Goal: Task Accomplishment & Management: Manage account settings

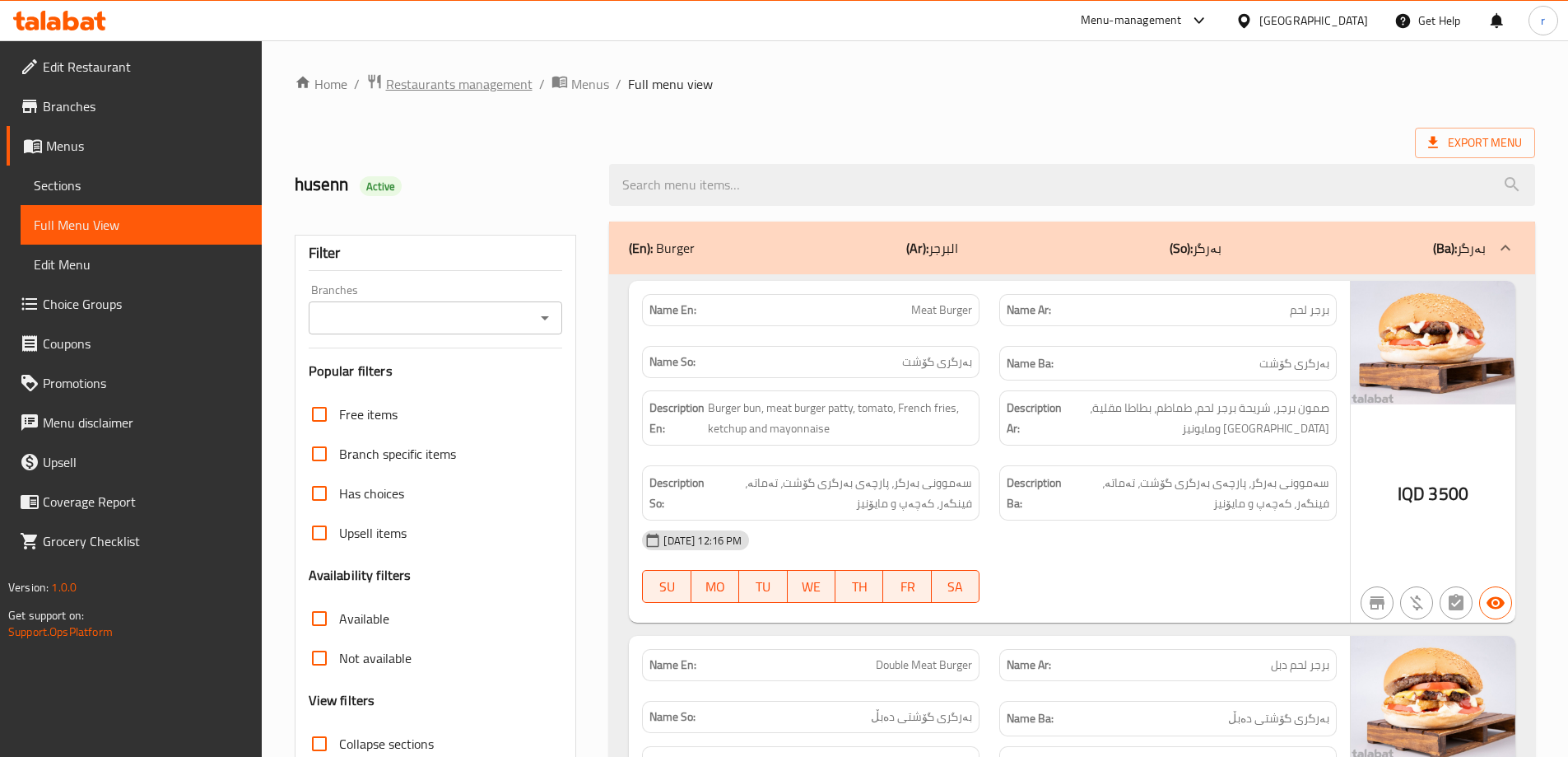
click at [446, 78] on span "Restaurants management" at bounding box center [459, 84] width 146 height 20
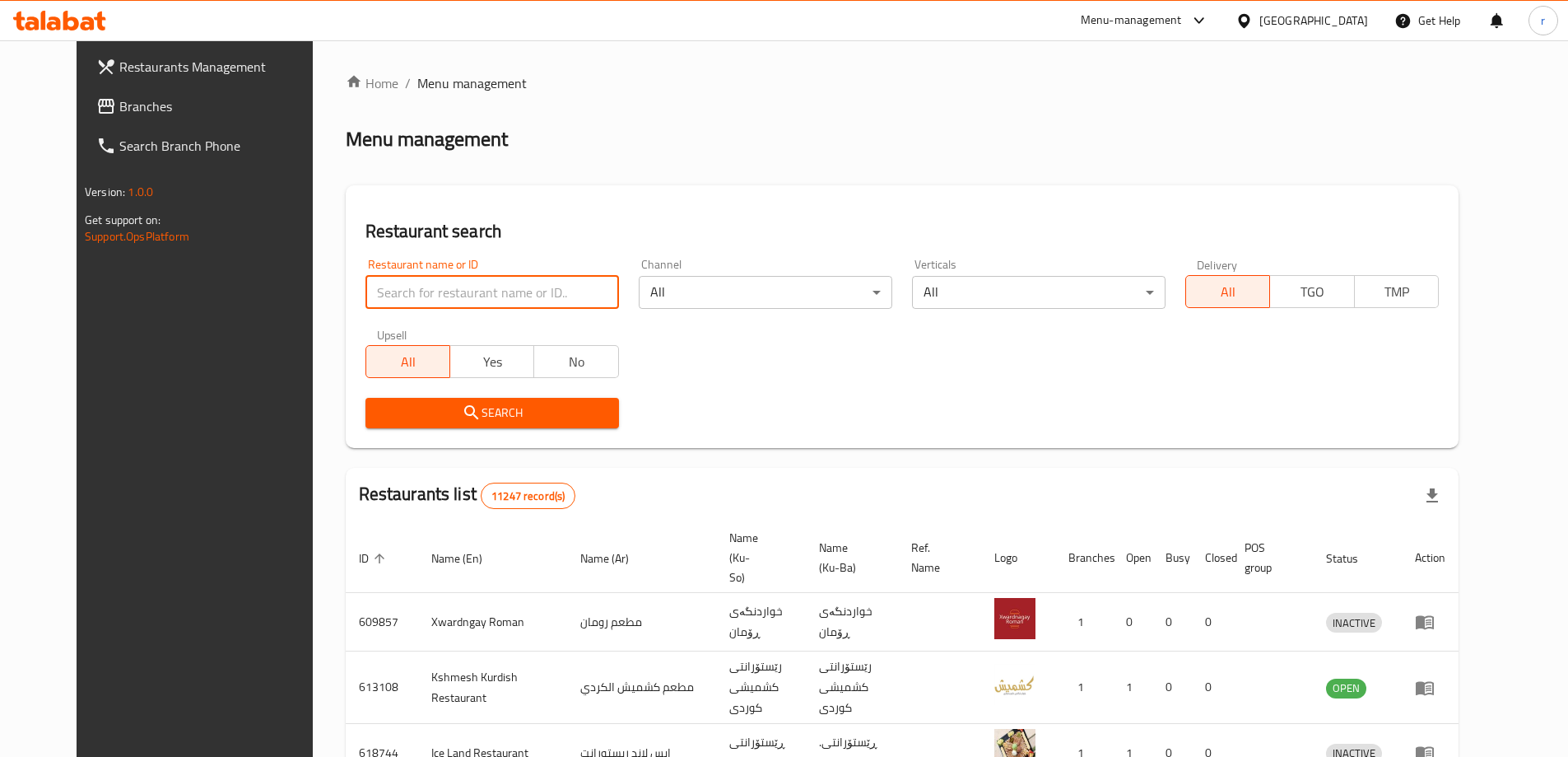
click at [465, 290] on input "search" at bounding box center [491, 291] width 254 height 33
paste input "[PERSON_NAME]"
type input "[PERSON_NAME]"
click button "Search" at bounding box center [491, 413] width 254 height 31
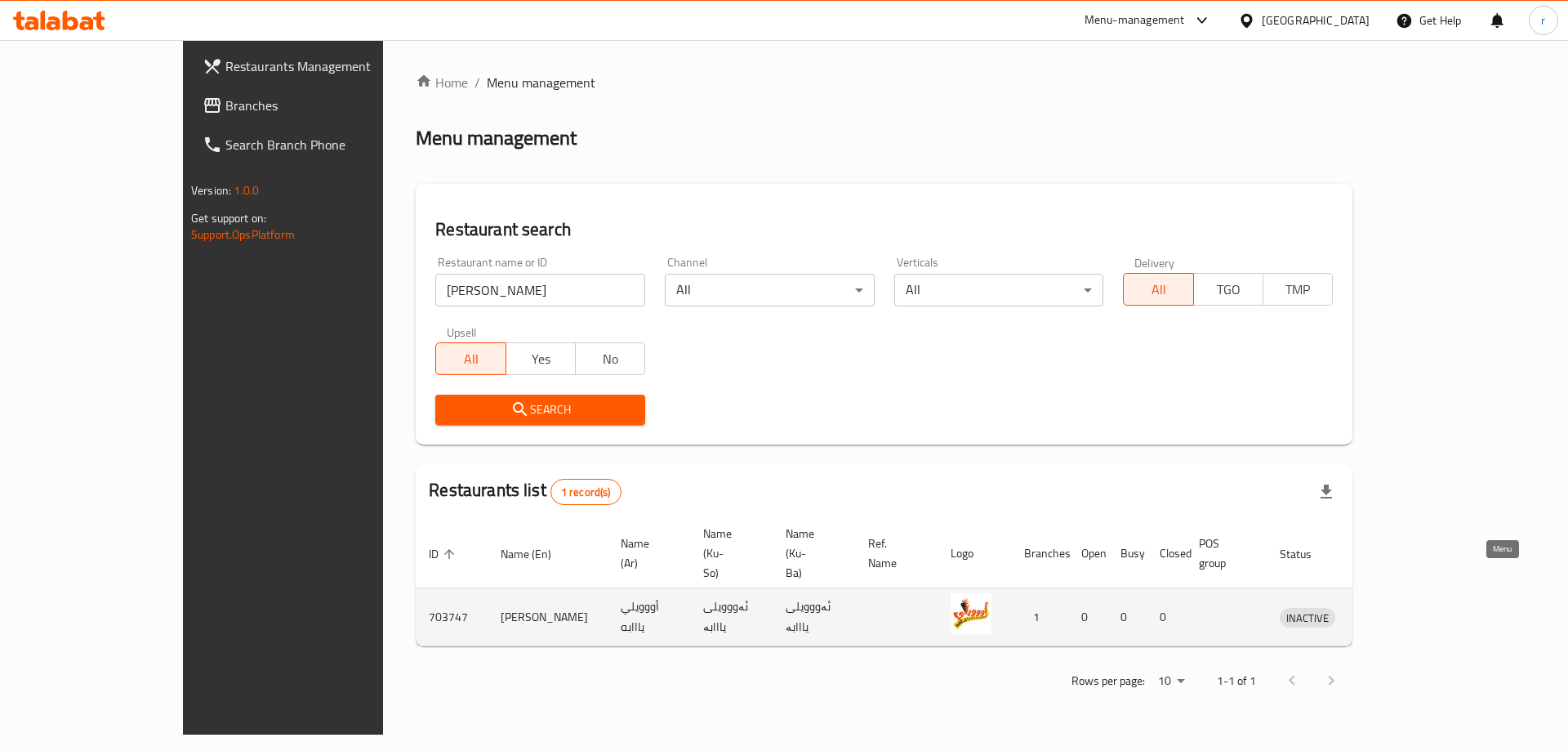
click at [1387, 607] on icon "enhanced table" at bounding box center [1377, 617] width 20 height 20
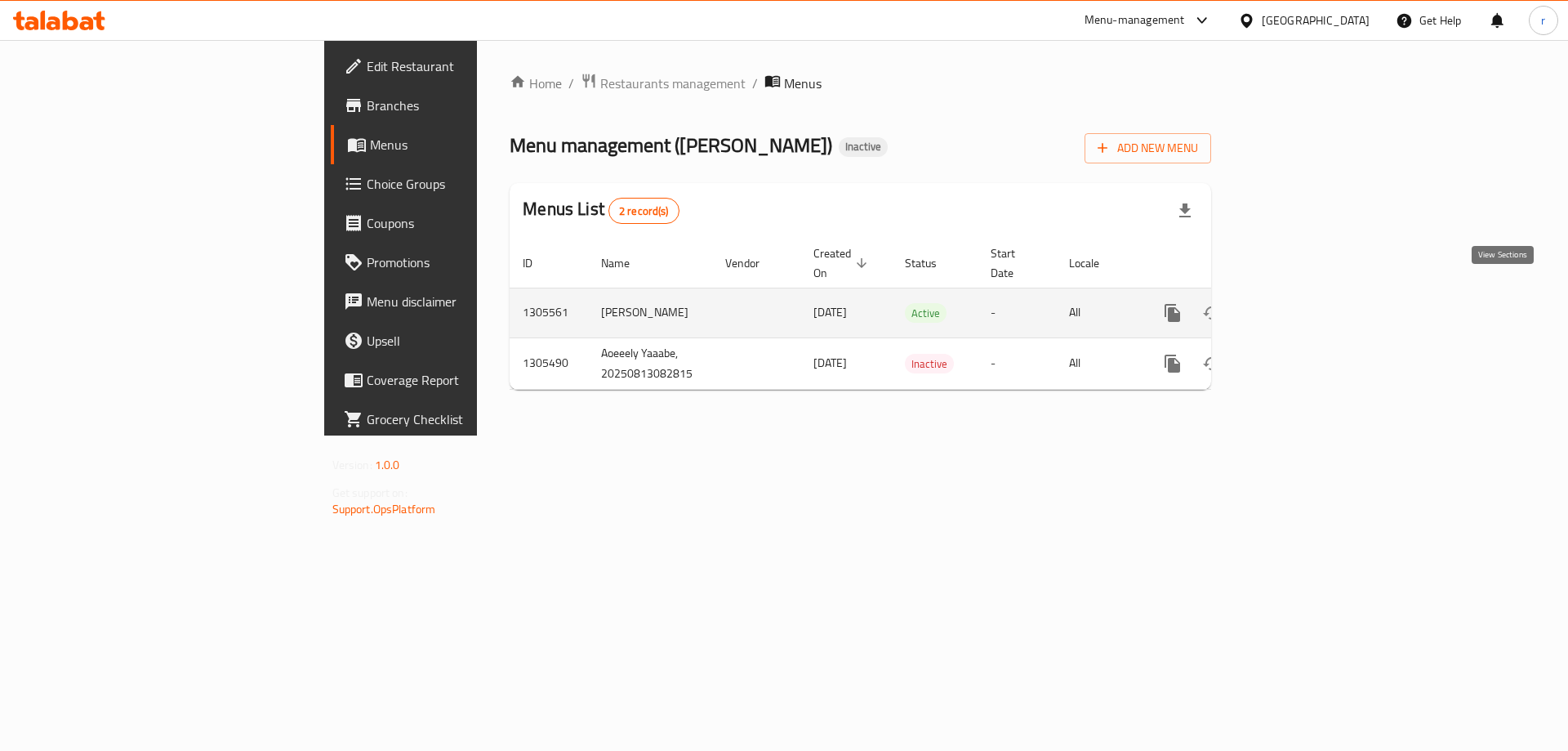
click at [1300, 304] on icon "enhanced table" at bounding box center [1290, 313] width 20 height 20
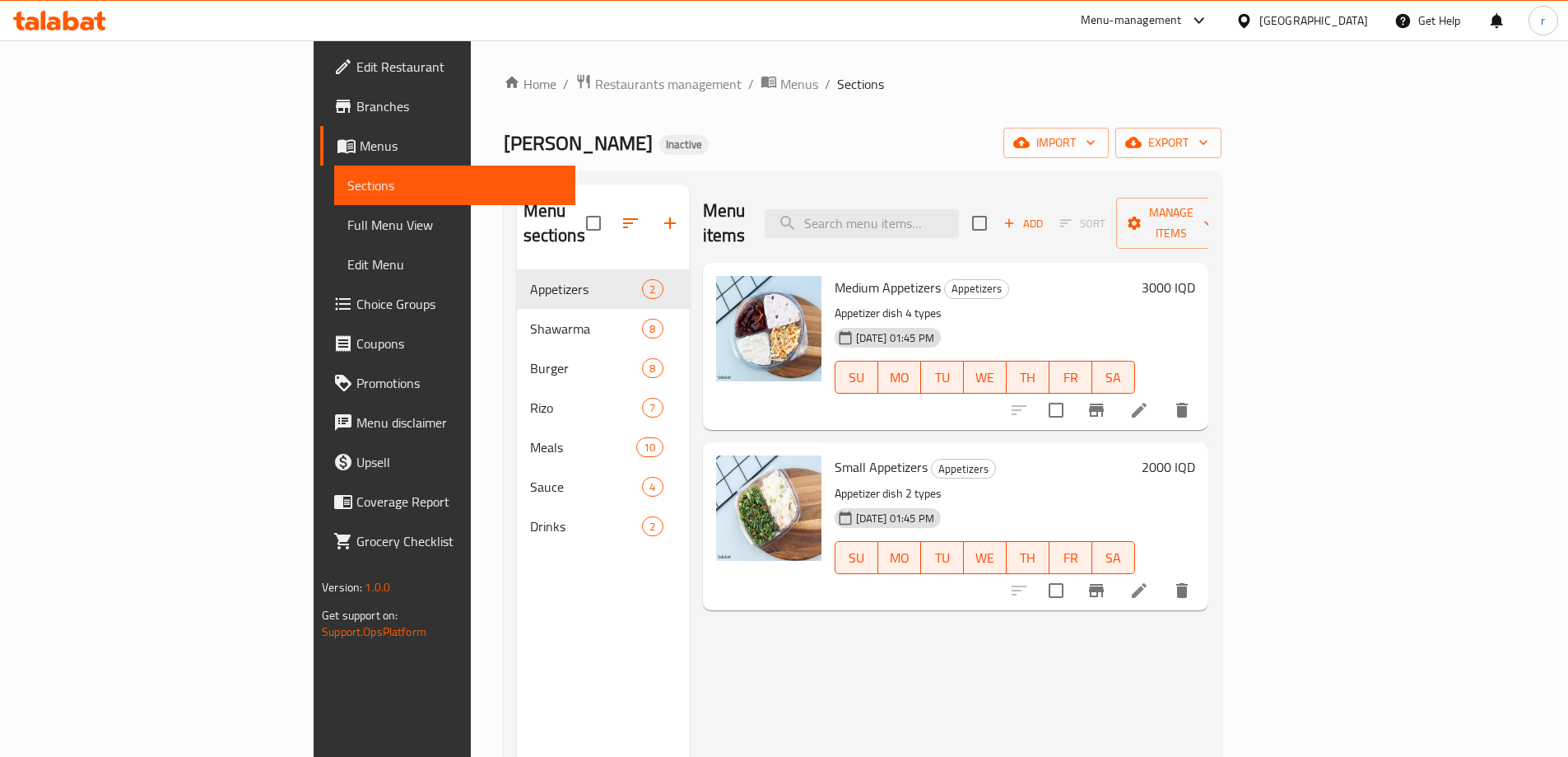
click at [347, 223] on span "Full Menu View" at bounding box center [455, 225] width 215 height 20
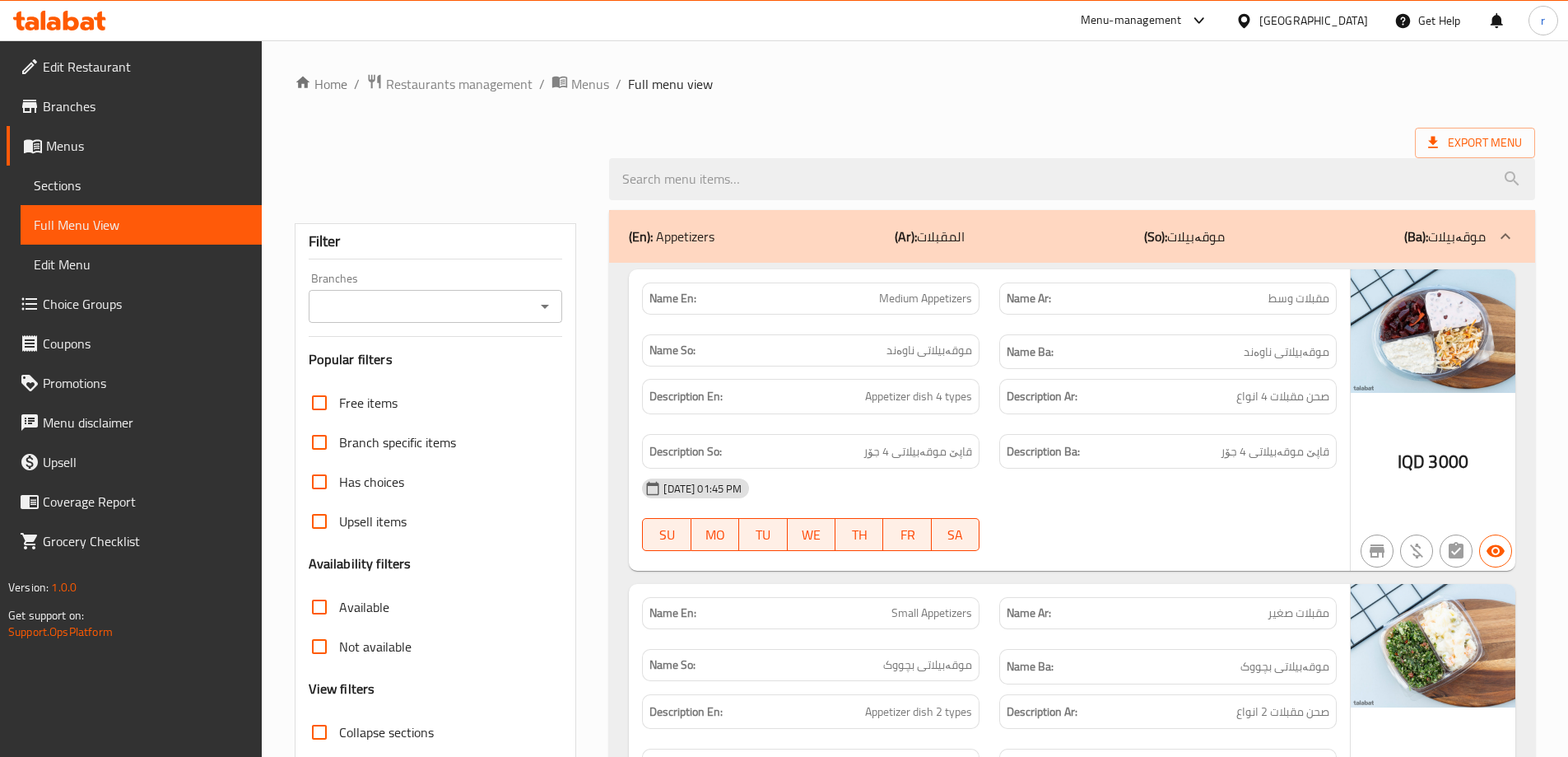
click at [353, 296] on div "Branches Branches" at bounding box center [436, 297] width 255 height 50
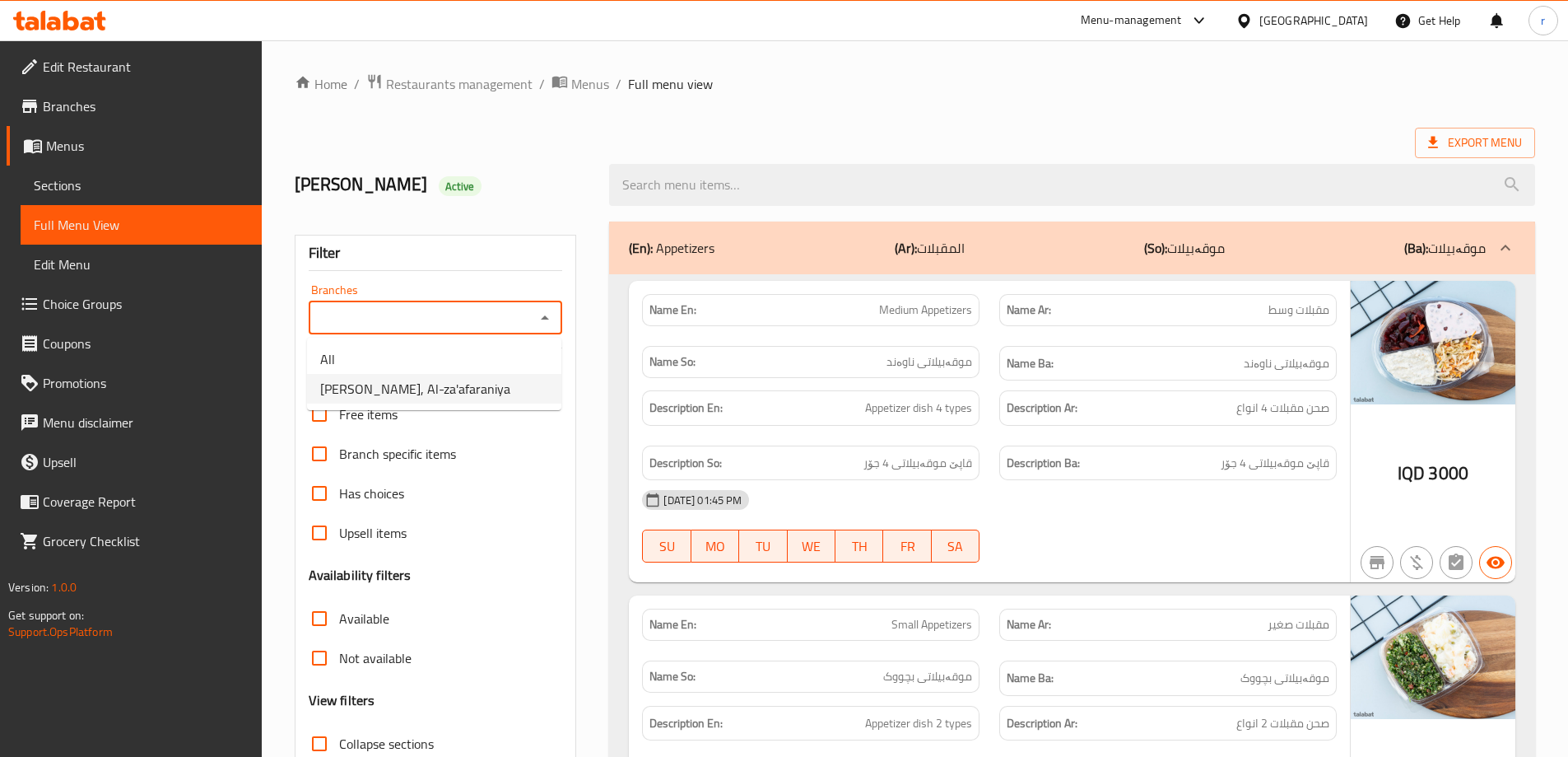
click at [376, 399] on span "[PERSON_NAME], Al-za'afaraniya" at bounding box center [415, 389] width 190 height 20
type input "[PERSON_NAME], Al-za'afaraniya"
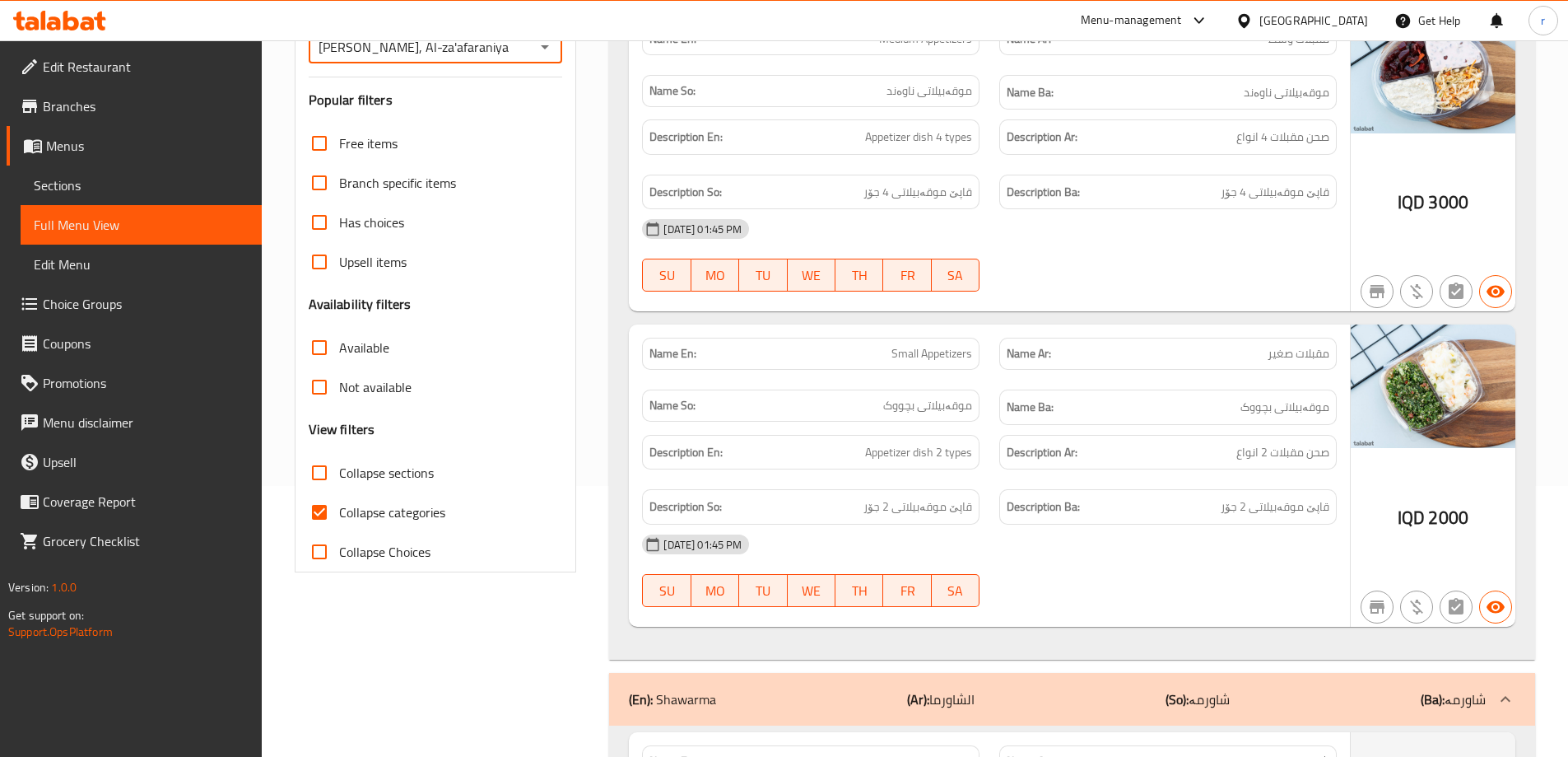
scroll to position [284, 0]
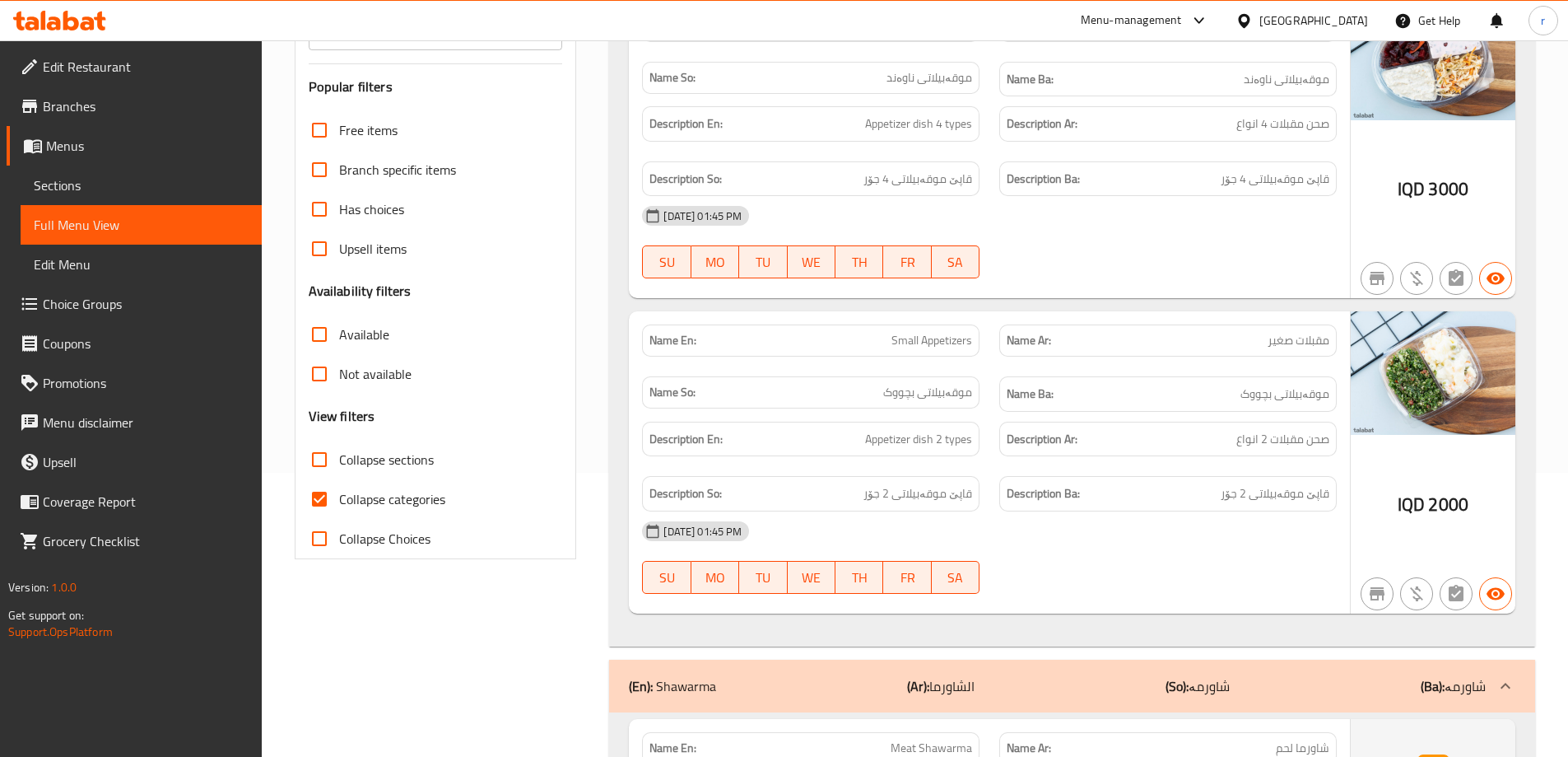
click at [383, 504] on span "Collapse categories" at bounding box center [393, 499] width 107 height 20
click at [339, 504] on input "Collapse categories" at bounding box center [320, 499] width 39 height 39
checkbox input "false"
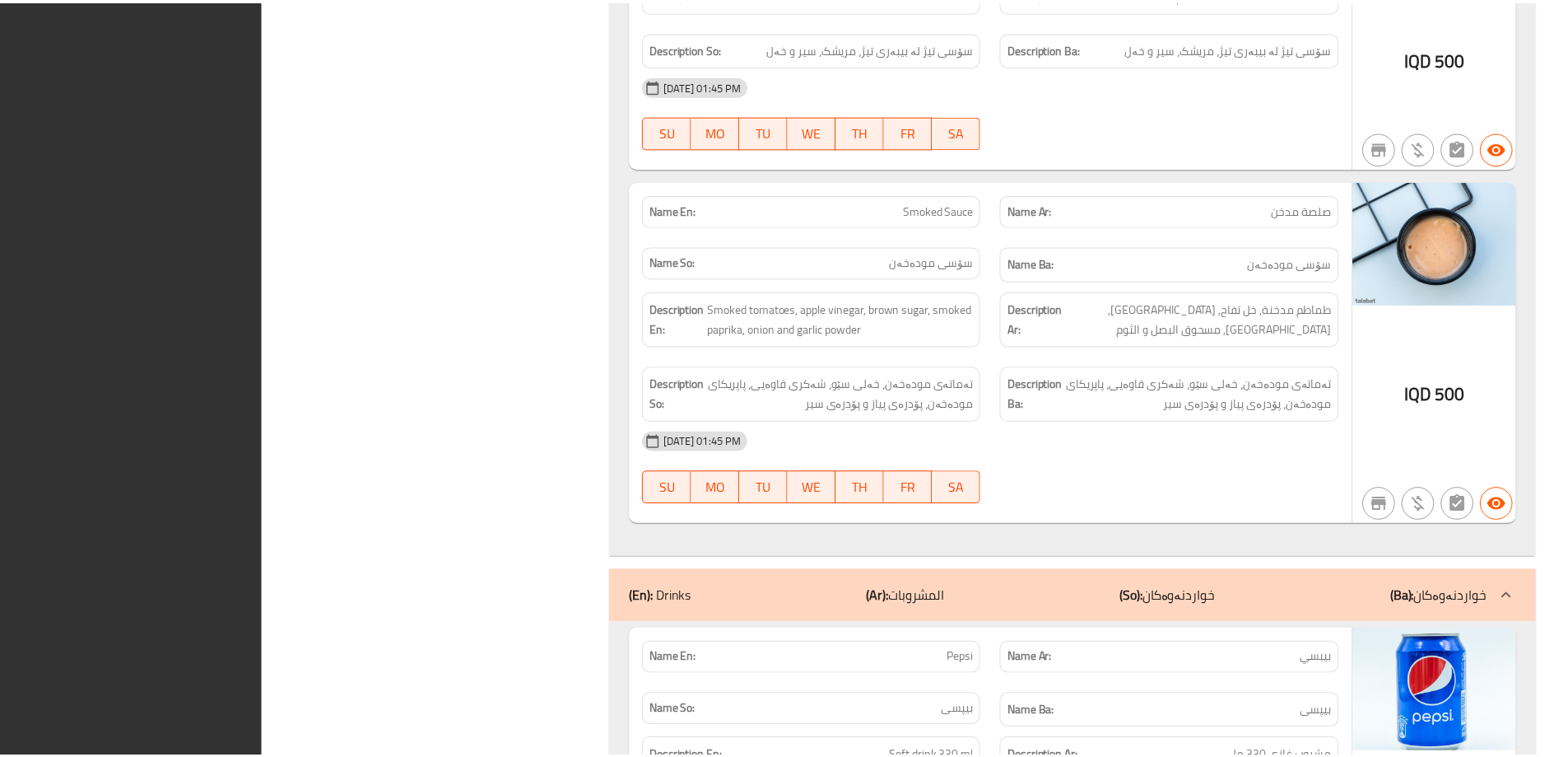
scroll to position [15294, 0]
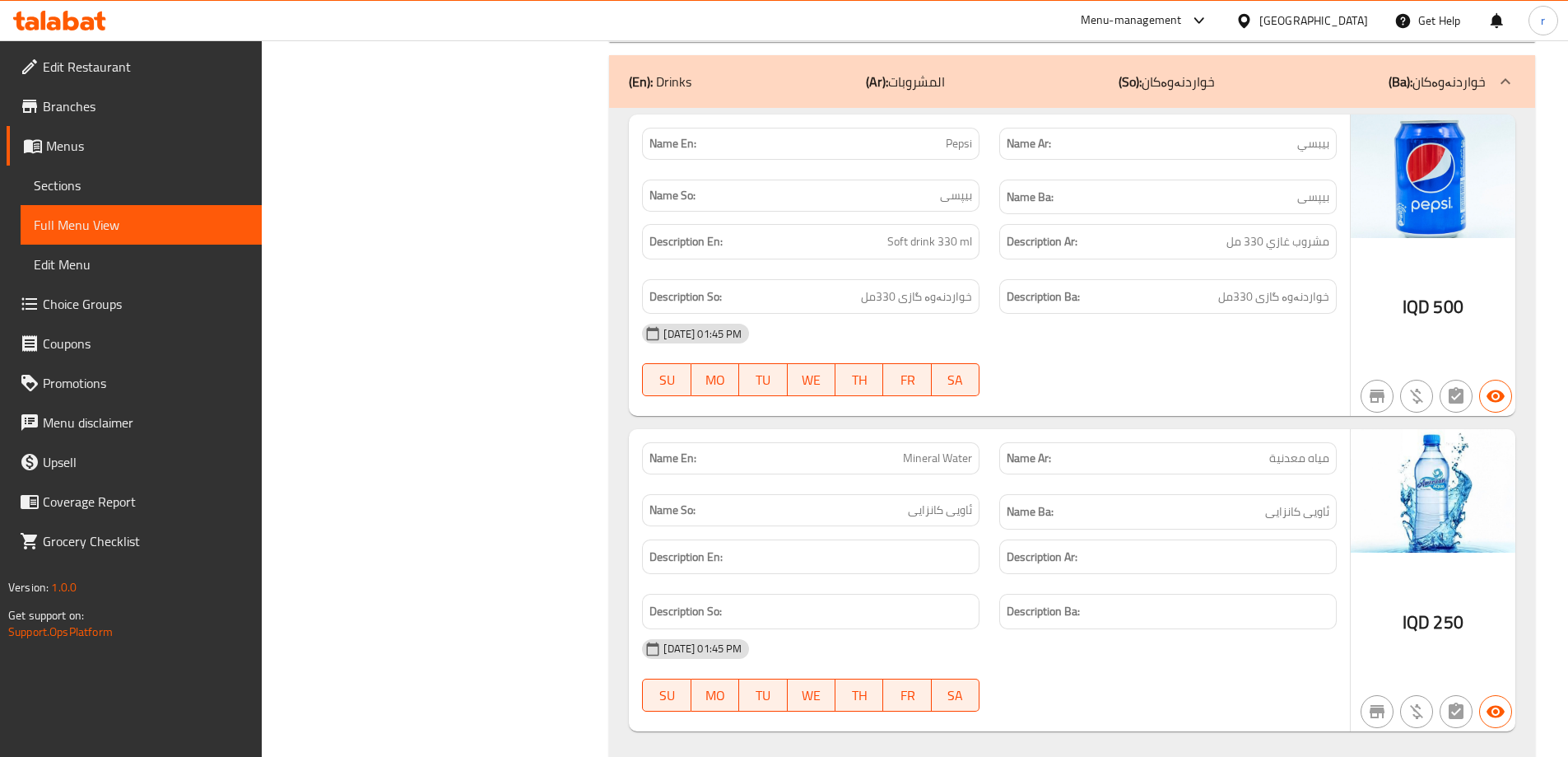
click at [209, 62] on span "Edit Restaurant" at bounding box center [145, 67] width 206 height 20
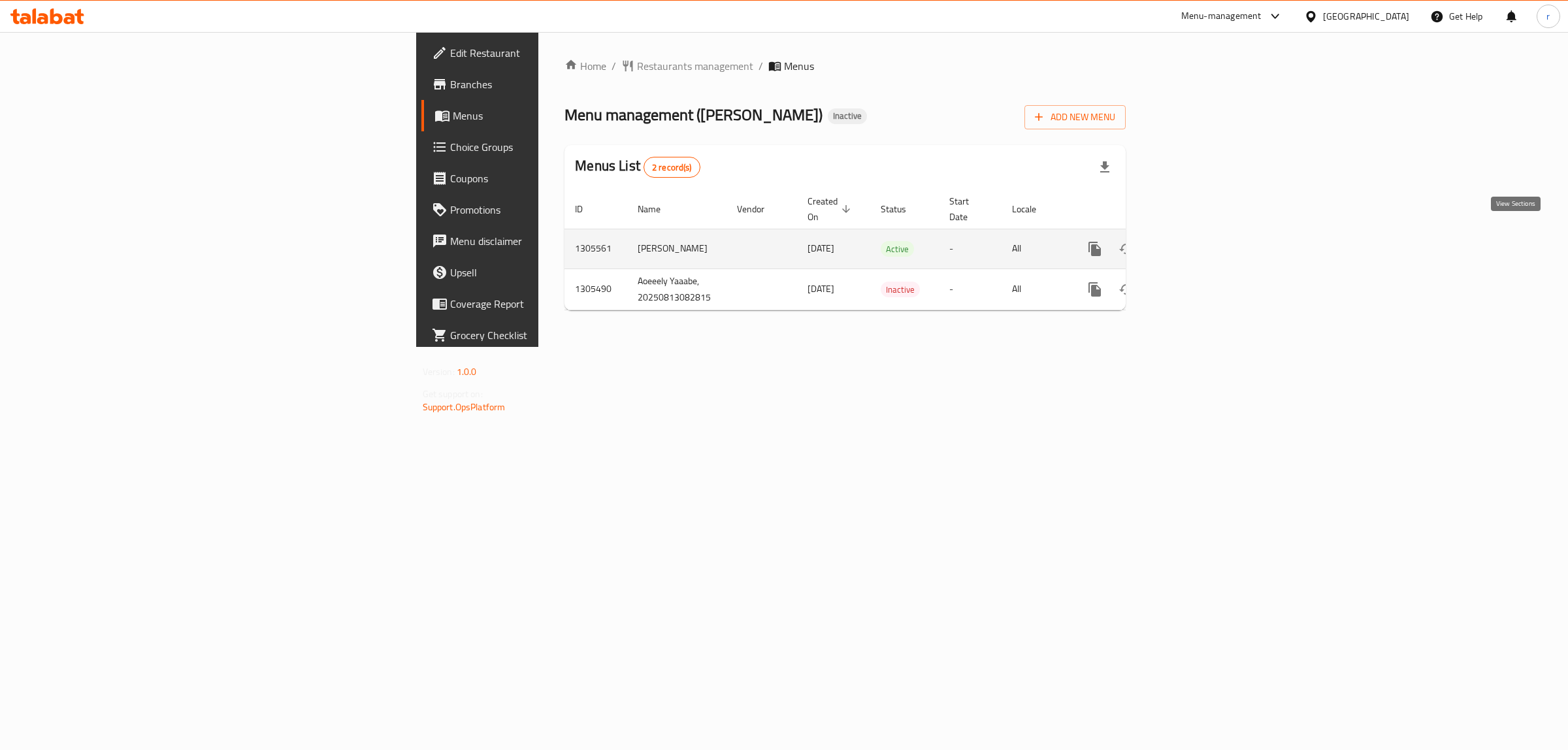
click at [1197, 241] on icon "enhanced table" at bounding box center [1189, 249] width 16 height 16
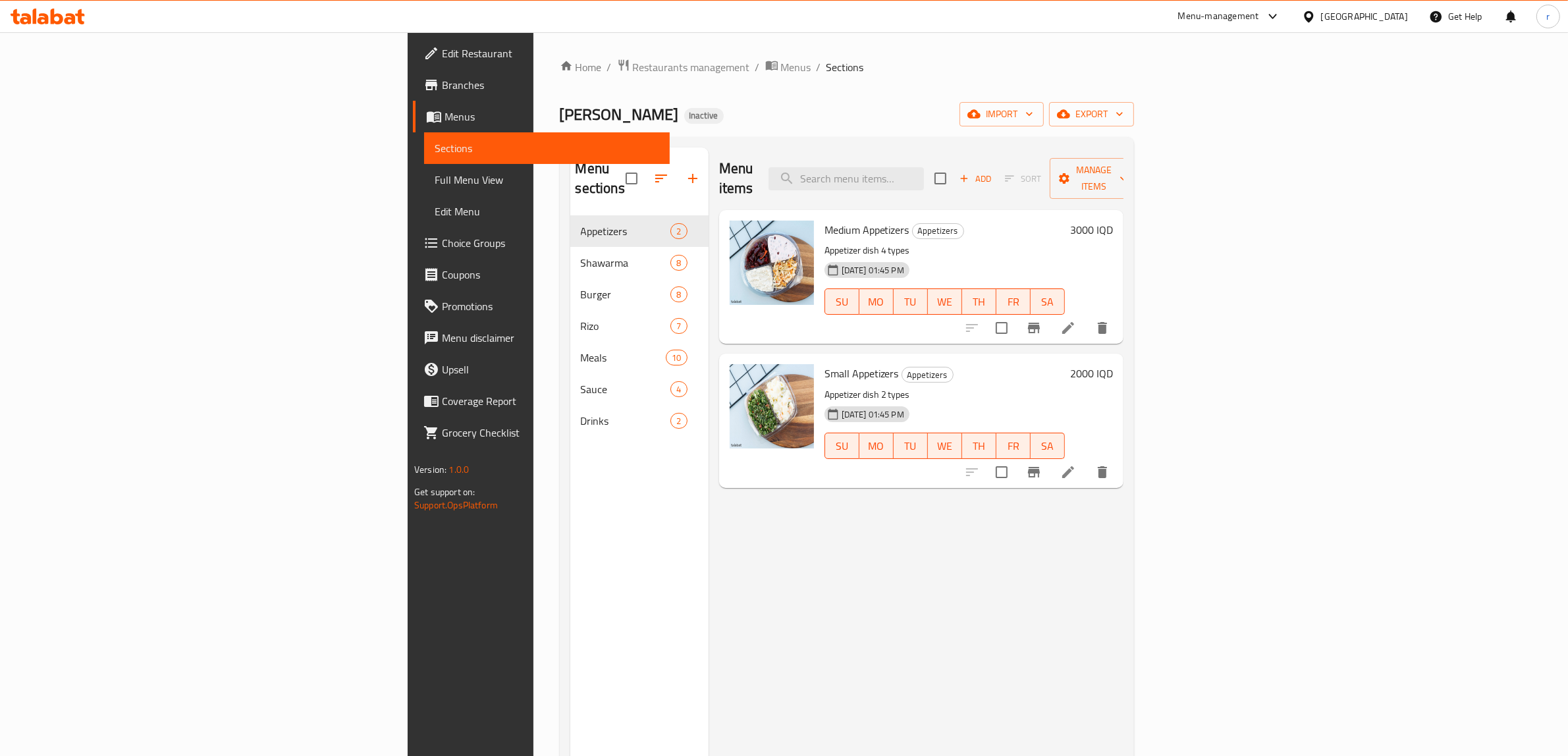
click at [442, 50] on span "Edit Restaurant" at bounding box center [550, 54] width 217 height 16
